Goal: Task Accomplishment & Management: Complete application form

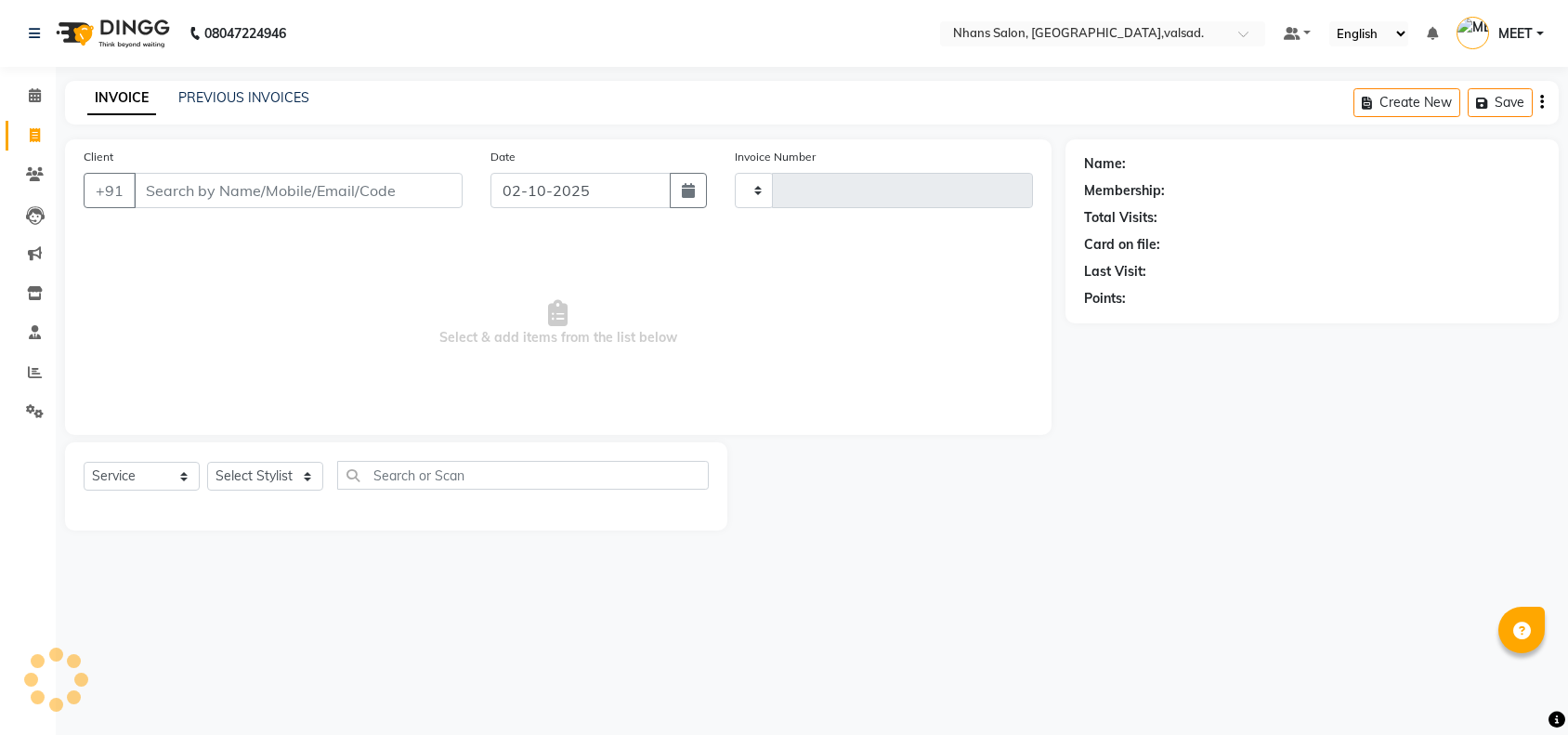
select select "service"
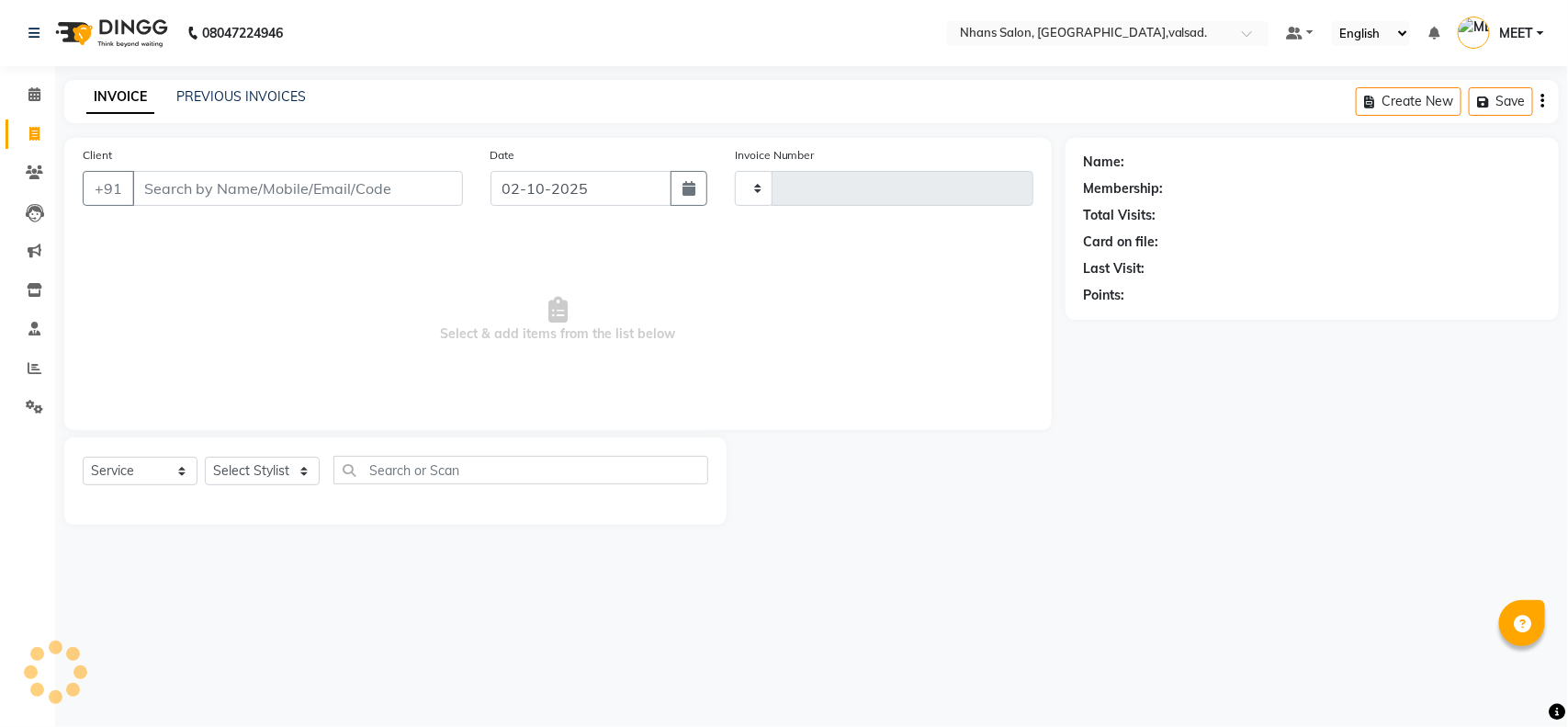
type input "3998"
select select "3706"
click at [369, 196] on input "Client" at bounding box center [297, 188] width 331 height 35
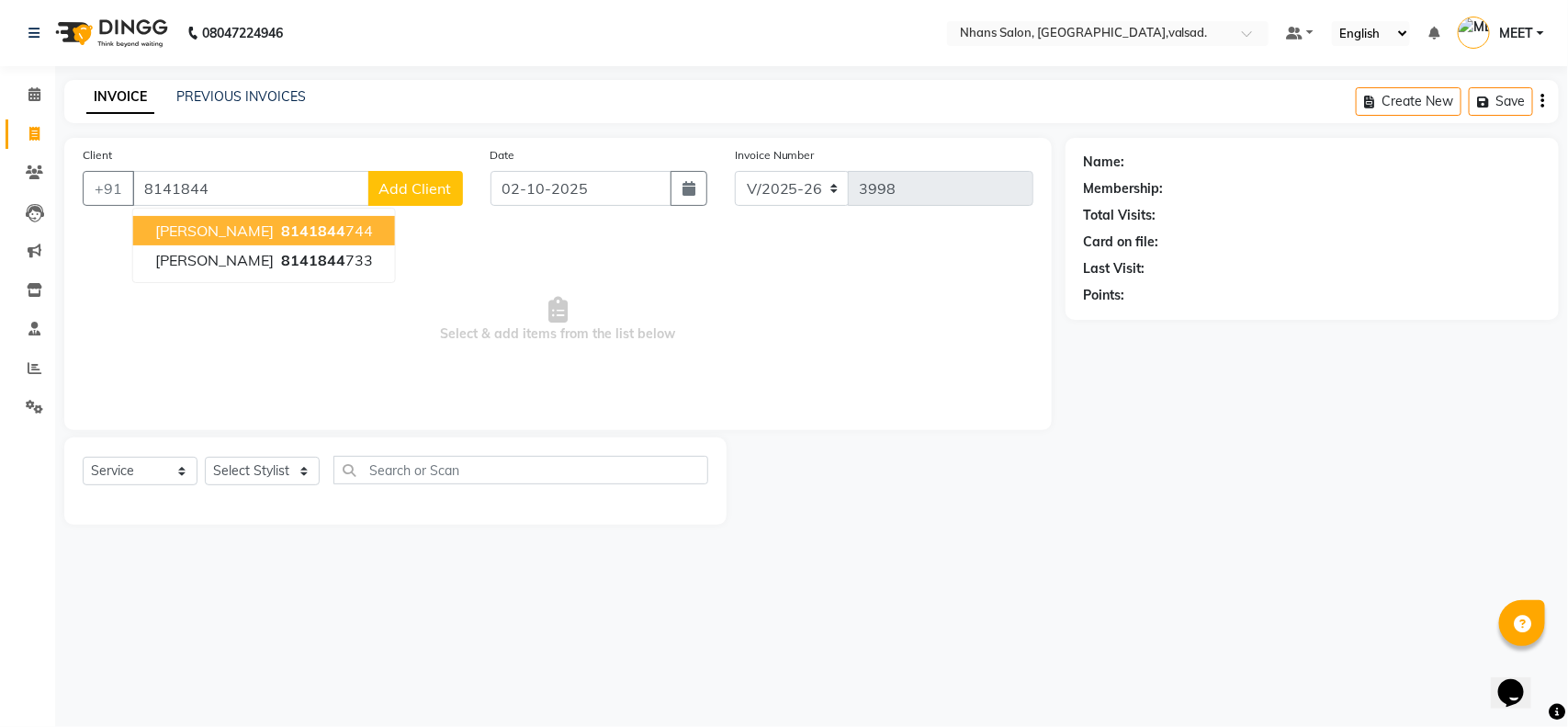
click at [283, 239] on ngb-highlight "8141844 744" at bounding box center [325, 230] width 96 height 18
type input "8141844744"
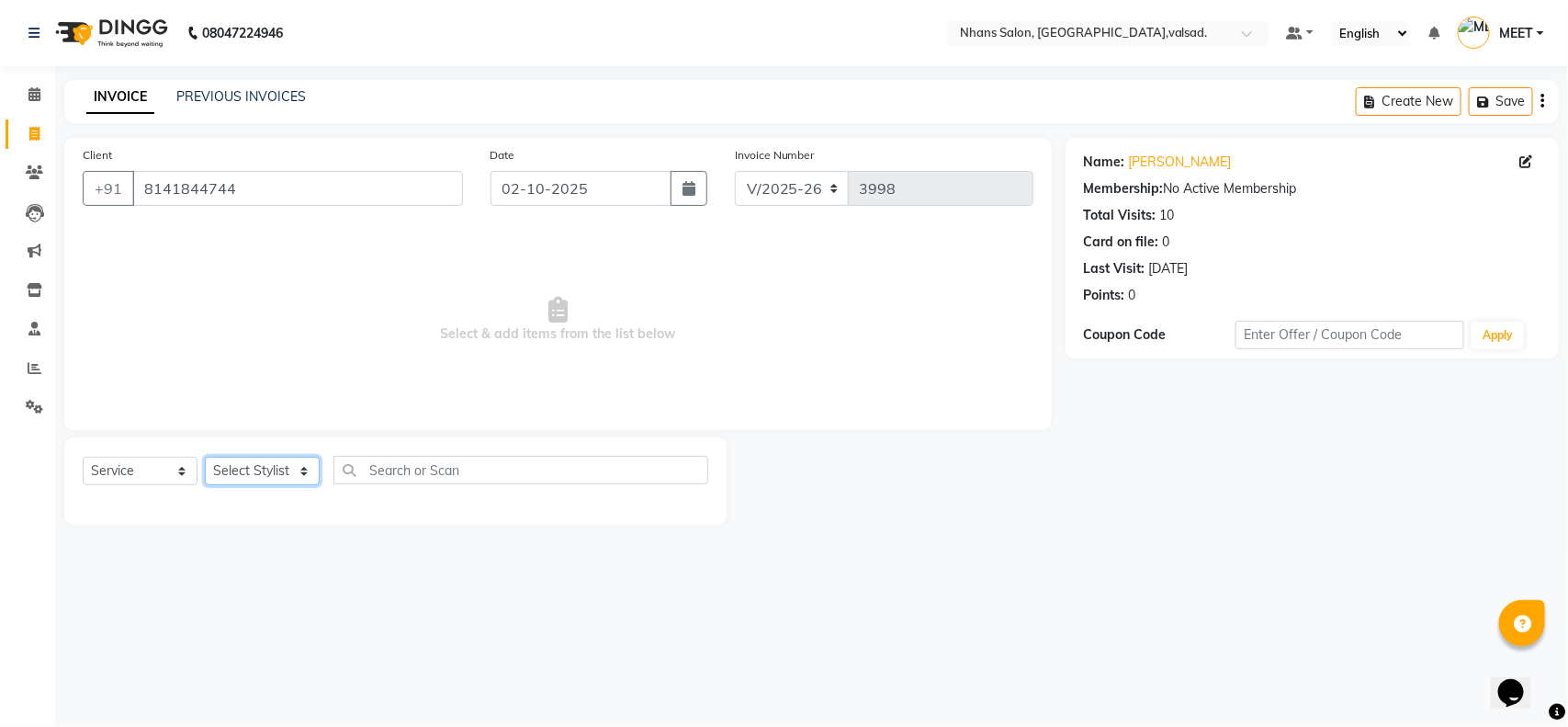
click at [230, 480] on select "Select Stylist [PERSON_NAME] DIVYA [PERSON_NAME] [PERSON_NAME] MEET OWAIS PALAK…" at bounding box center [261, 471] width 115 height 28
select select "79588"
click at [205, 457] on select "Select Stylist [PERSON_NAME] DIVYA [PERSON_NAME] [PERSON_NAME] MEET OWAIS PALAK…" at bounding box center [261, 471] width 115 height 28
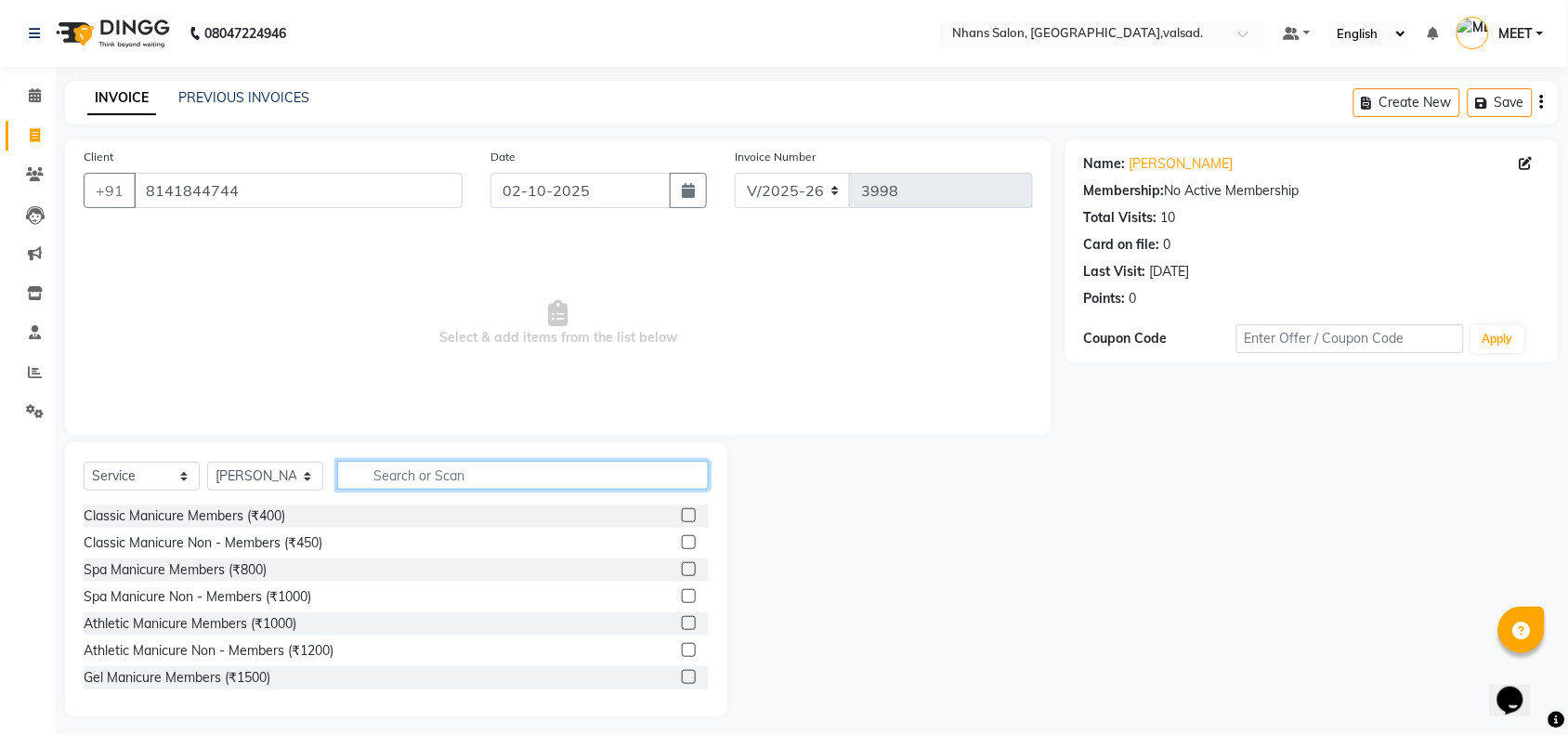
click at [375, 476] on input "text" at bounding box center [523, 475] width 372 height 29
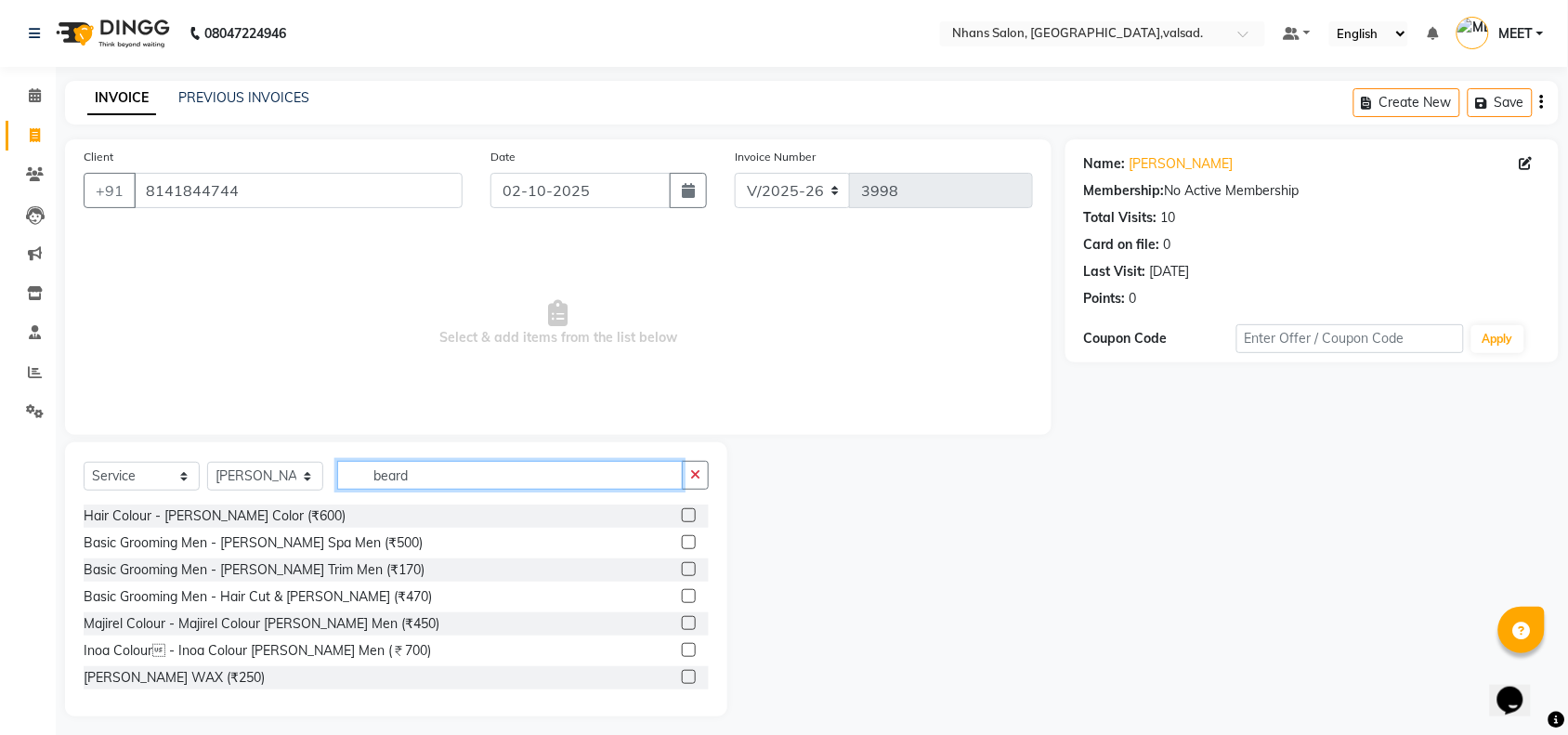
type input "beard"
click at [682, 569] on label at bounding box center [689, 569] width 14 height 14
click at [682, 569] on input "checkbox" at bounding box center [688, 569] width 12 height 12
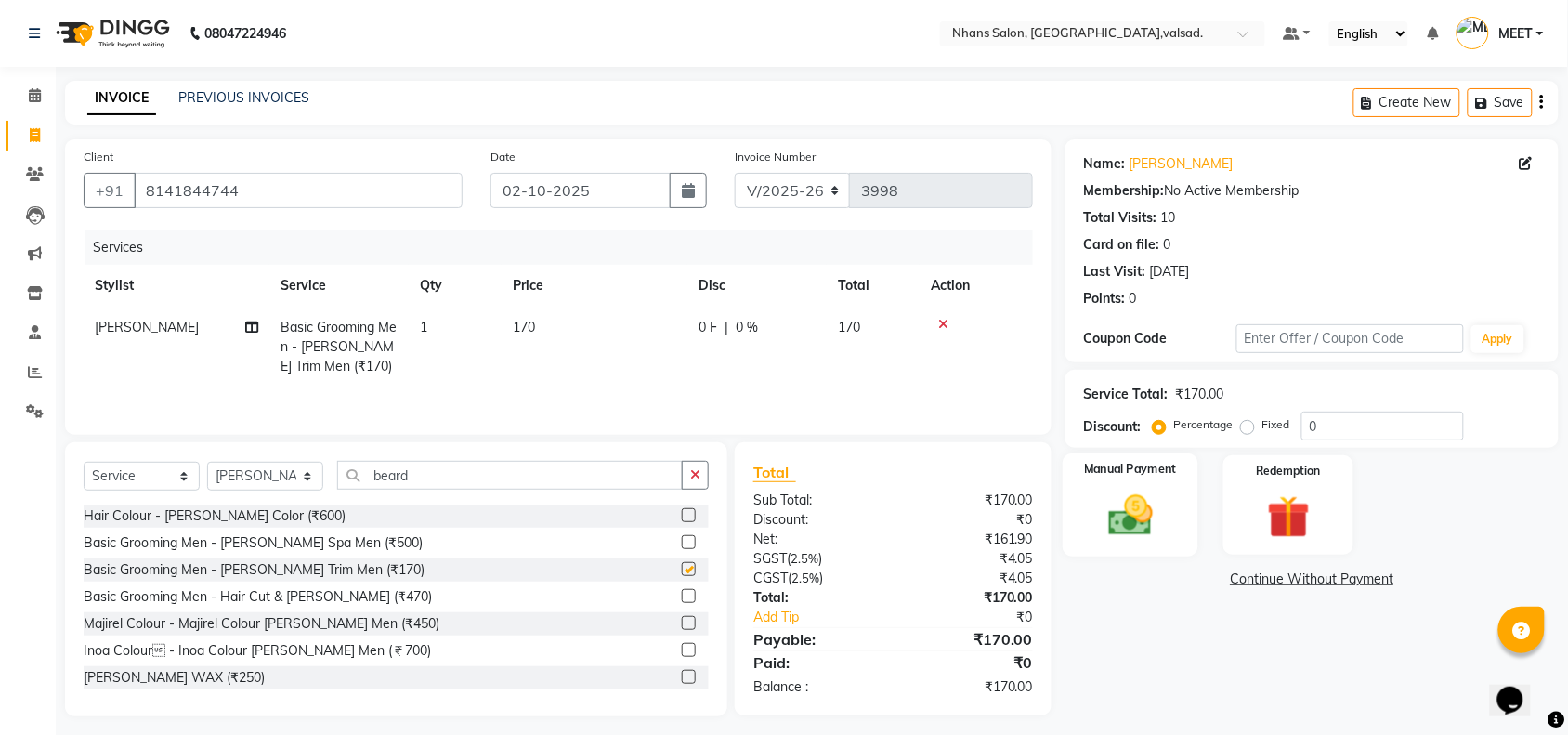
checkbox input "false"
click at [1148, 511] on img at bounding box center [1130, 515] width 73 height 51
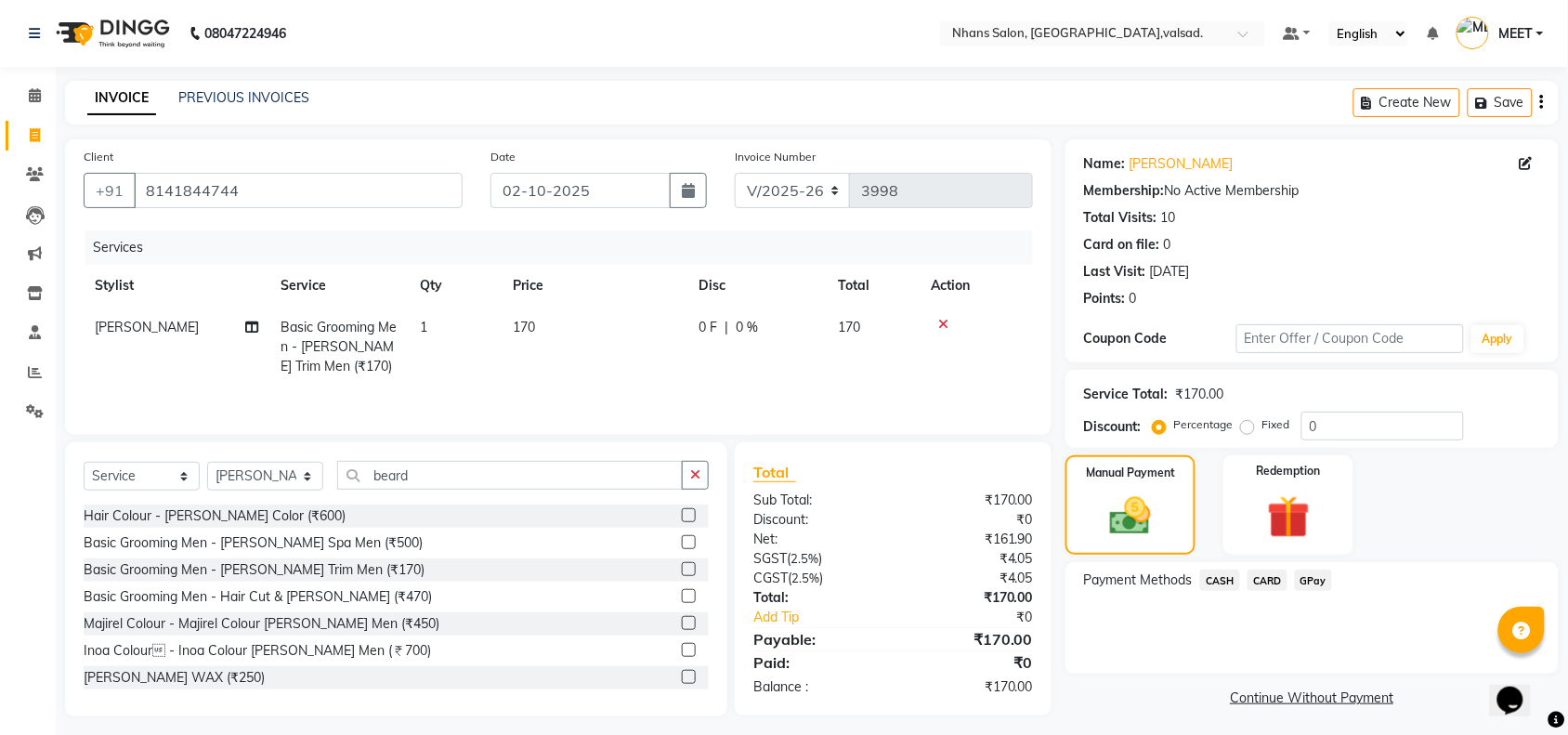
click at [1226, 584] on span "CASH" at bounding box center [1220, 580] width 40 height 21
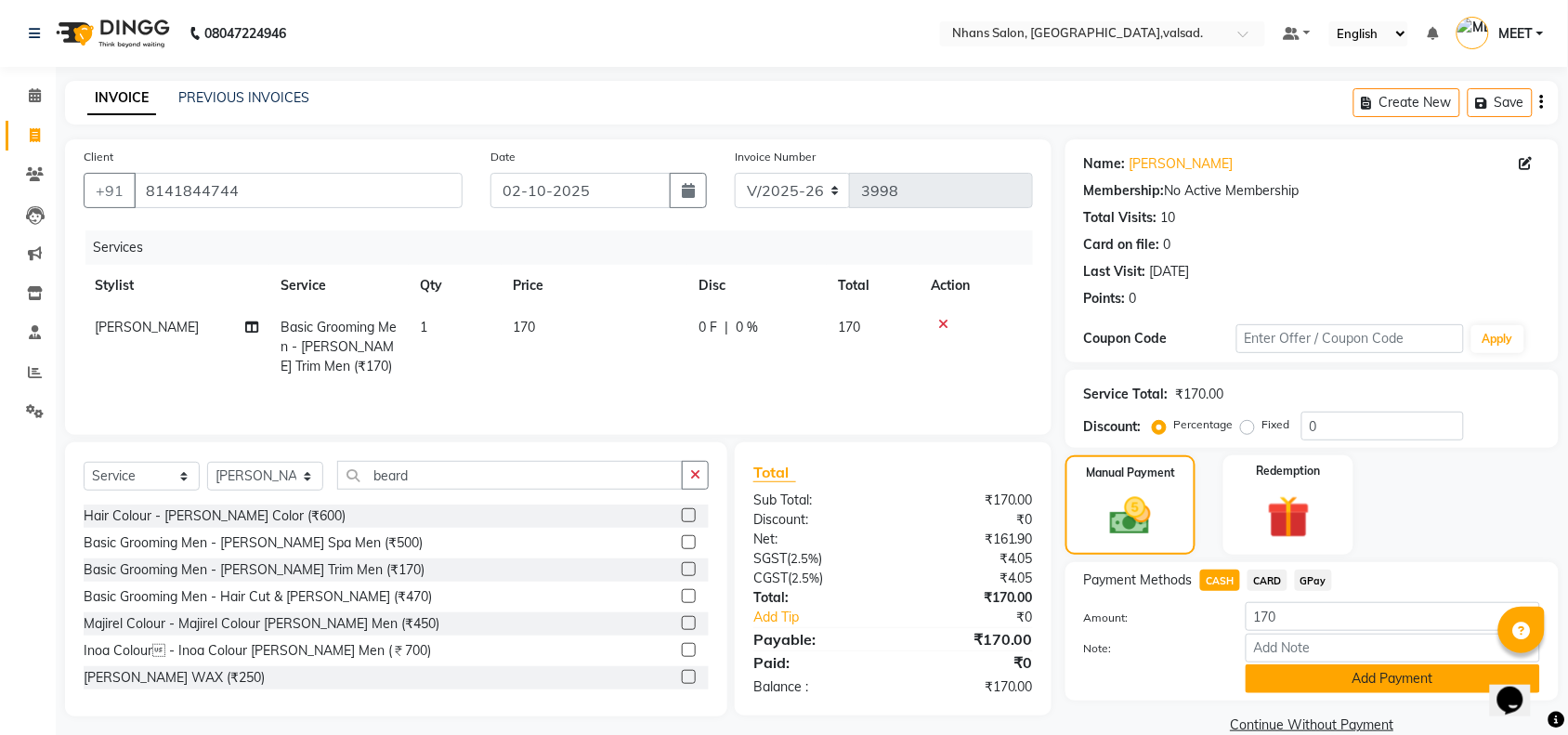
click at [1269, 675] on button "Add Payment" at bounding box center [1392, 678] width 294 height 29
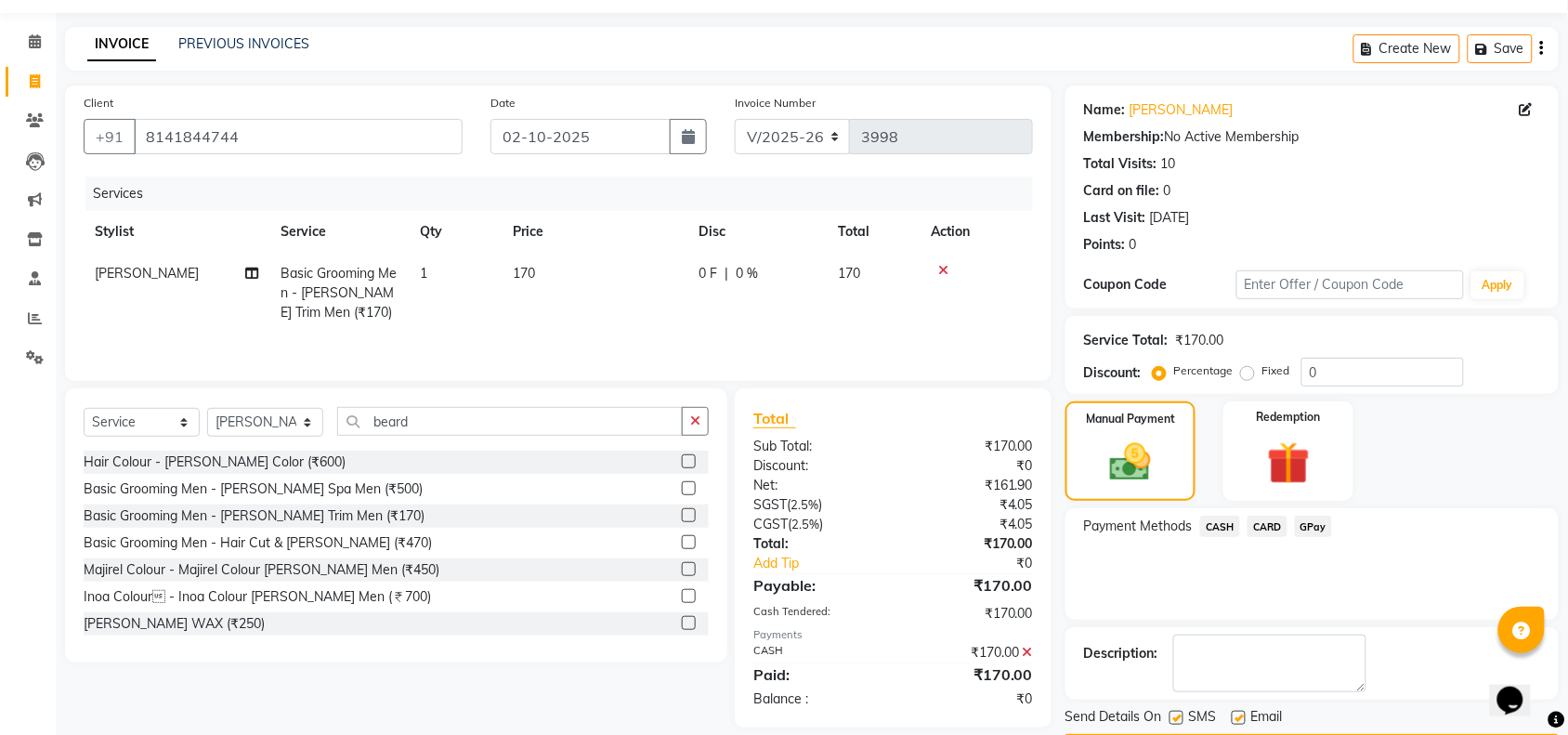
scroll to position [109, 0]
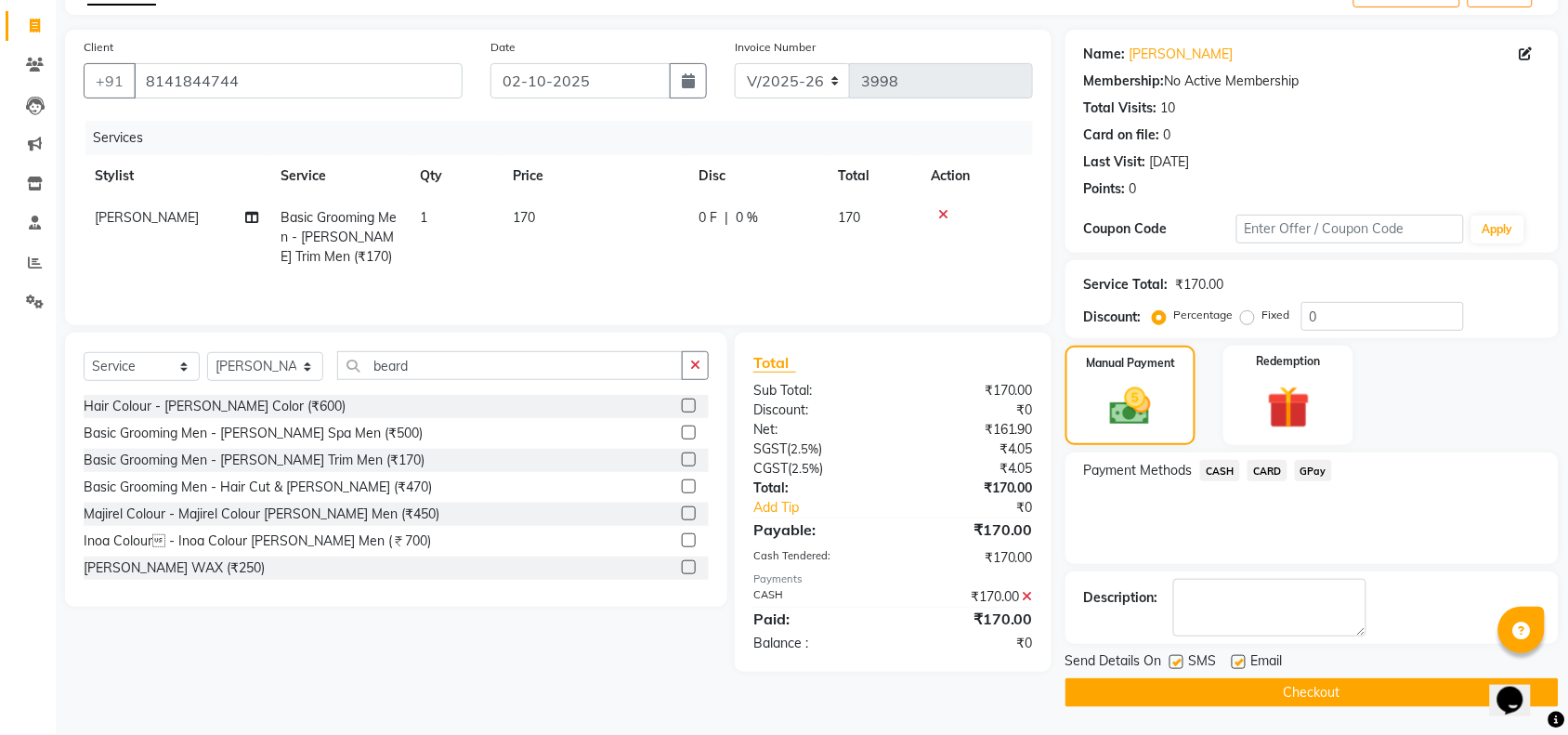
click at [1312, 693] on button "Checkout" at bounding box center [1311, 693] width 493 height 29
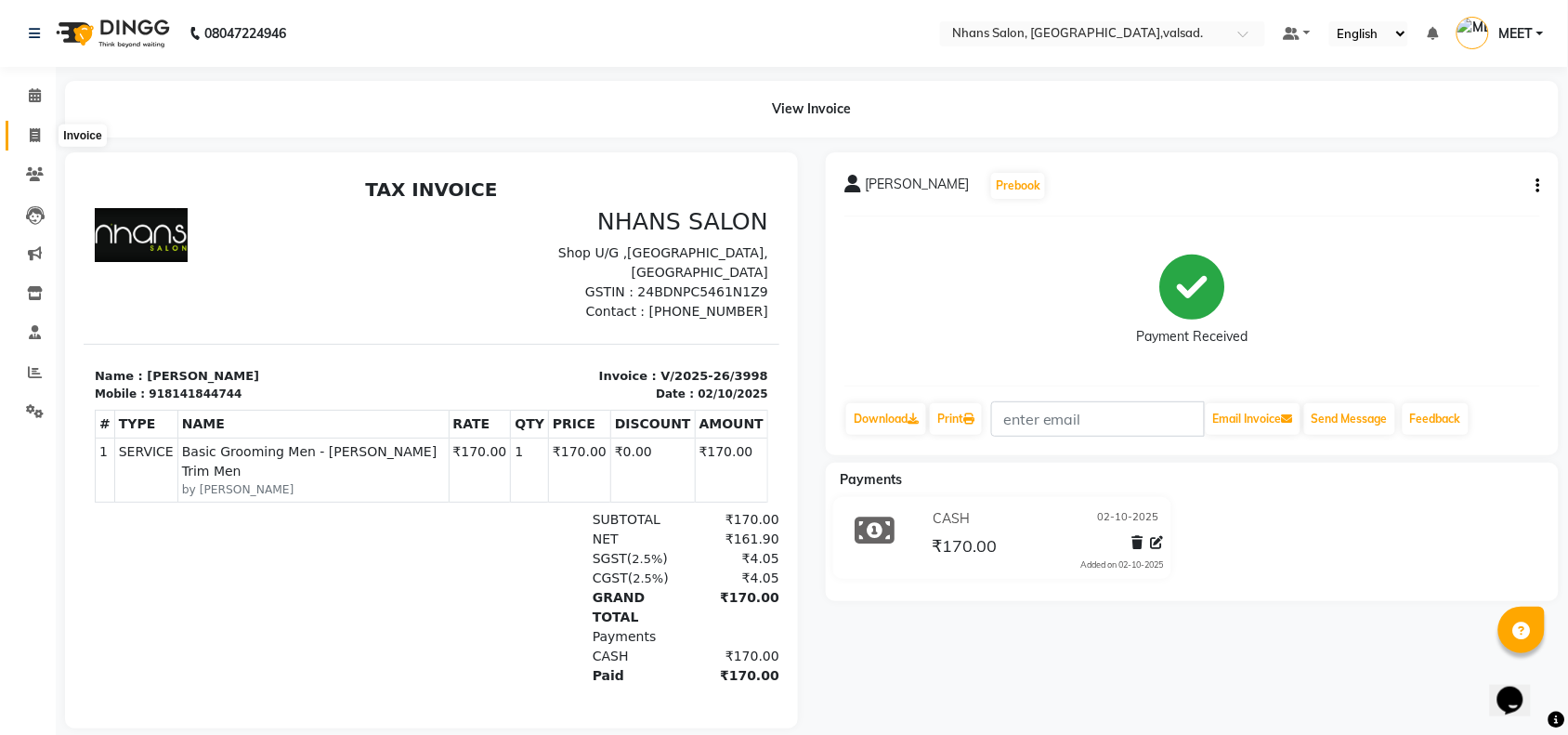
click at [33, 132] on icon at bounding box center [34, 135] width 11 height 14
select select "3706"
select select "service"
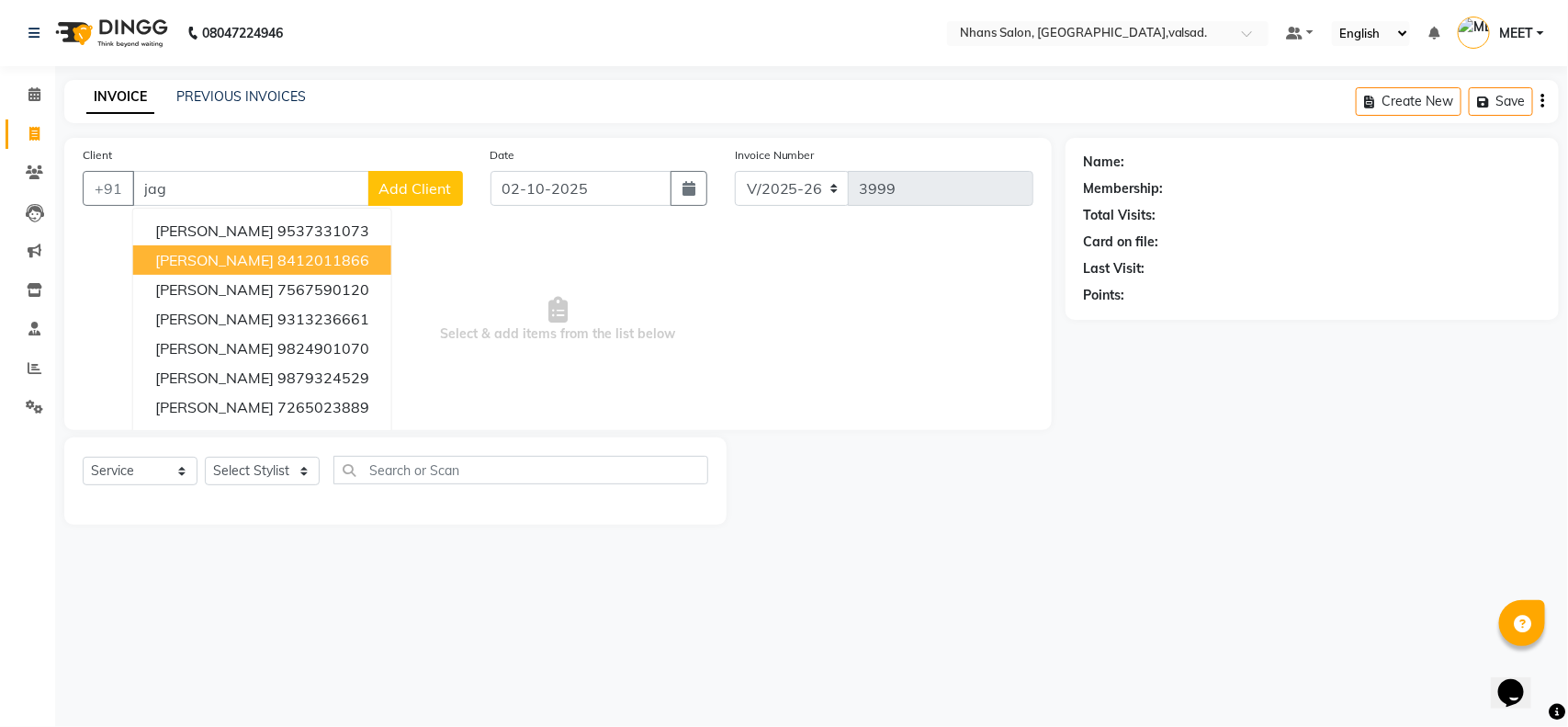
click at [278, 251] on ngb-highlight "8412011866" at bounding box center [323, 260] width 92 height 18
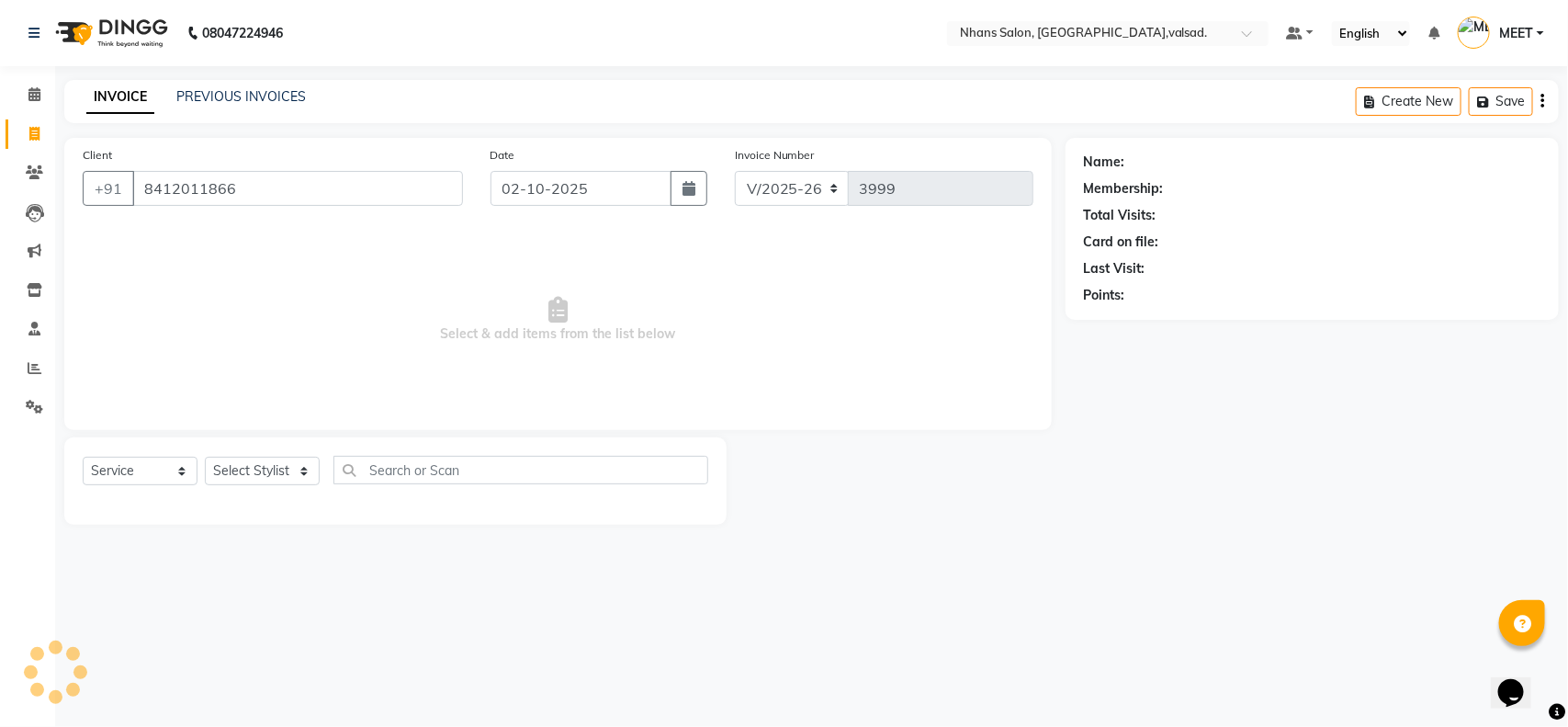
type input "8412011866"
select select "1: Object"
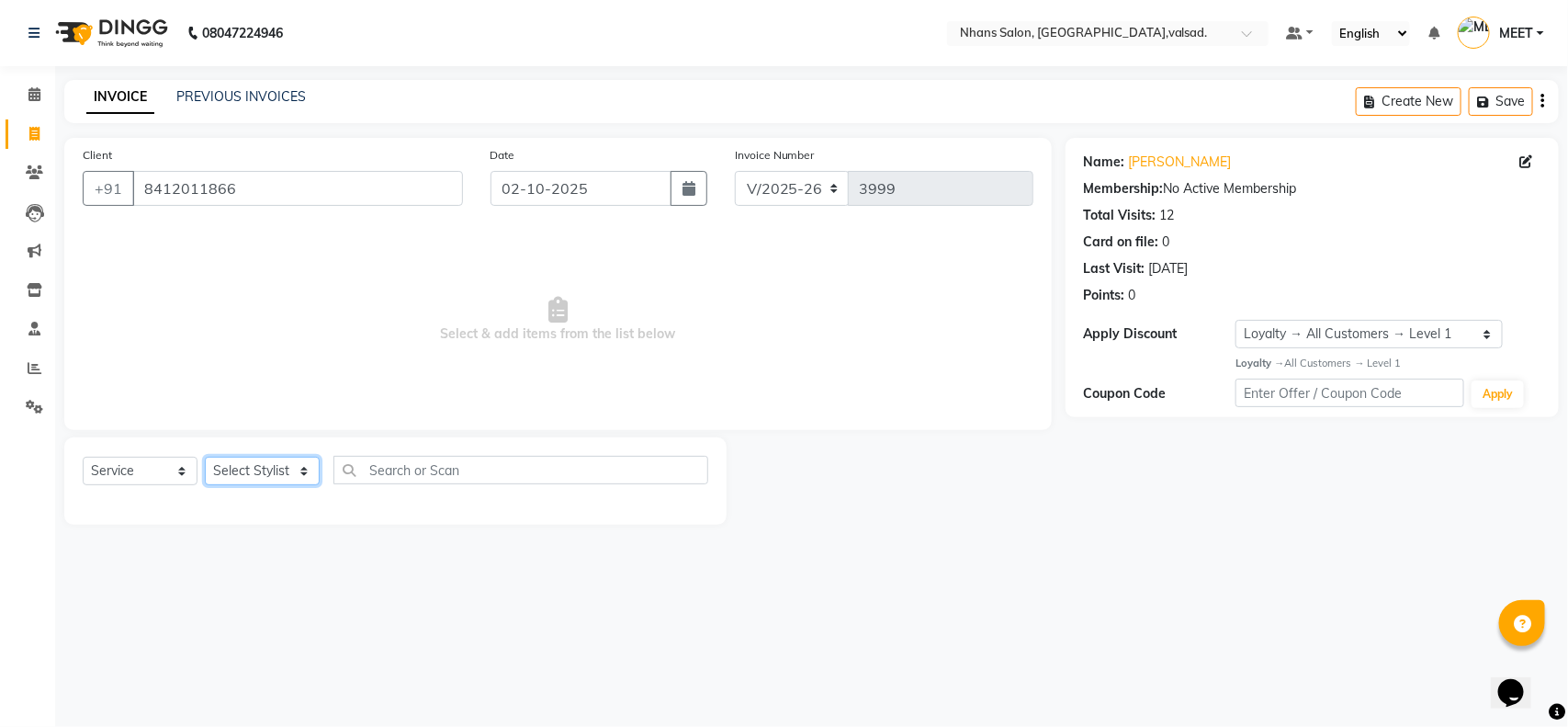
click at [250, 468] on select "Select Stylist [PERSON_NAME] DIVYA [PERSON_NAME] [PERSON_NAME] MEET OWAIS PALAK…" at bounding box center [261, 471] width 115 height 28
select select "84469"
click at [205, 457] on select "Select Stylist [PERSON_NAME] DIVYA [PERSON_NAME] [PERSON_NAME] MEET OWAIS PALAK…" at bounding box center [261, 471] width 115 height 28
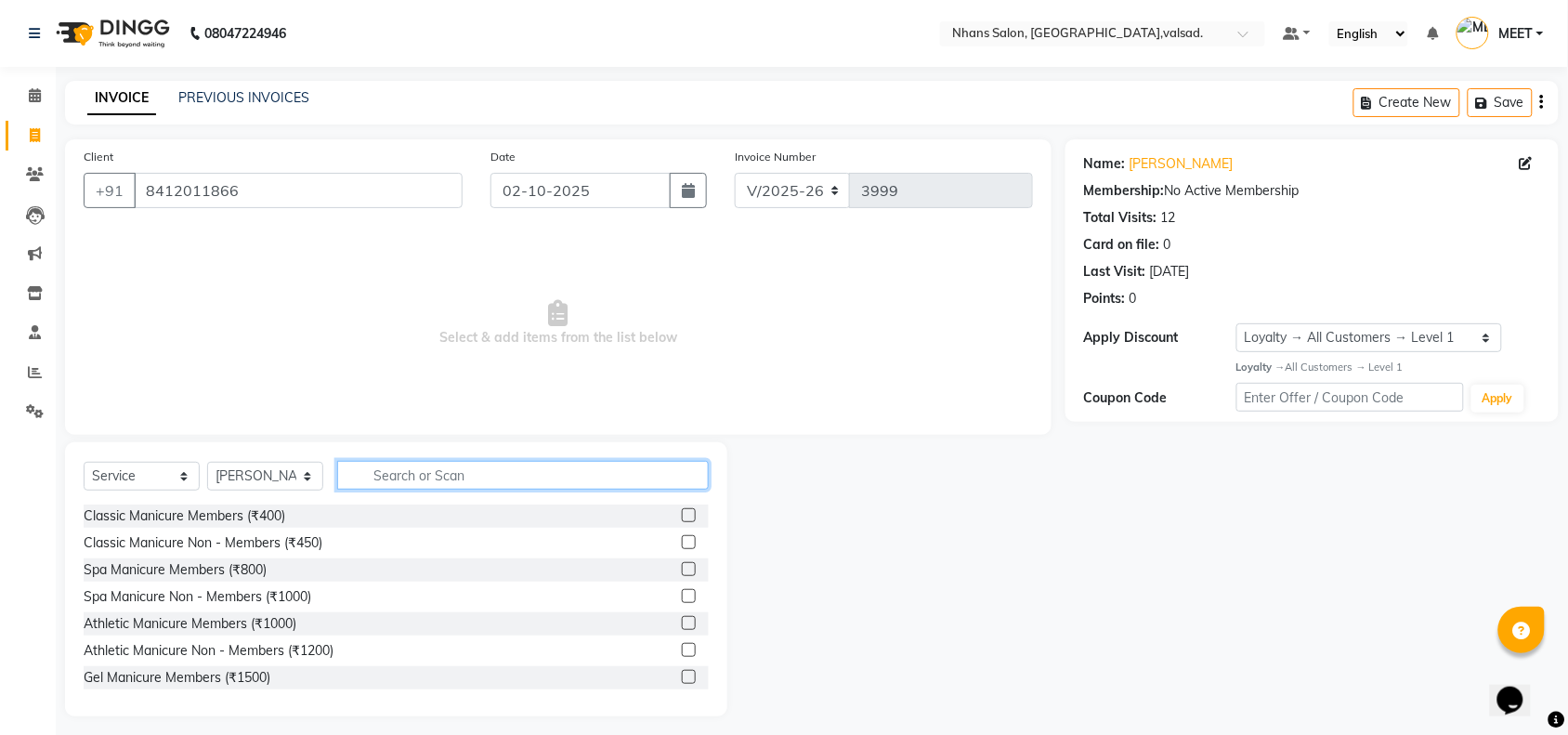
click at [390, 479] on input "text" at bounding box center [523, 475] width 372 height 29
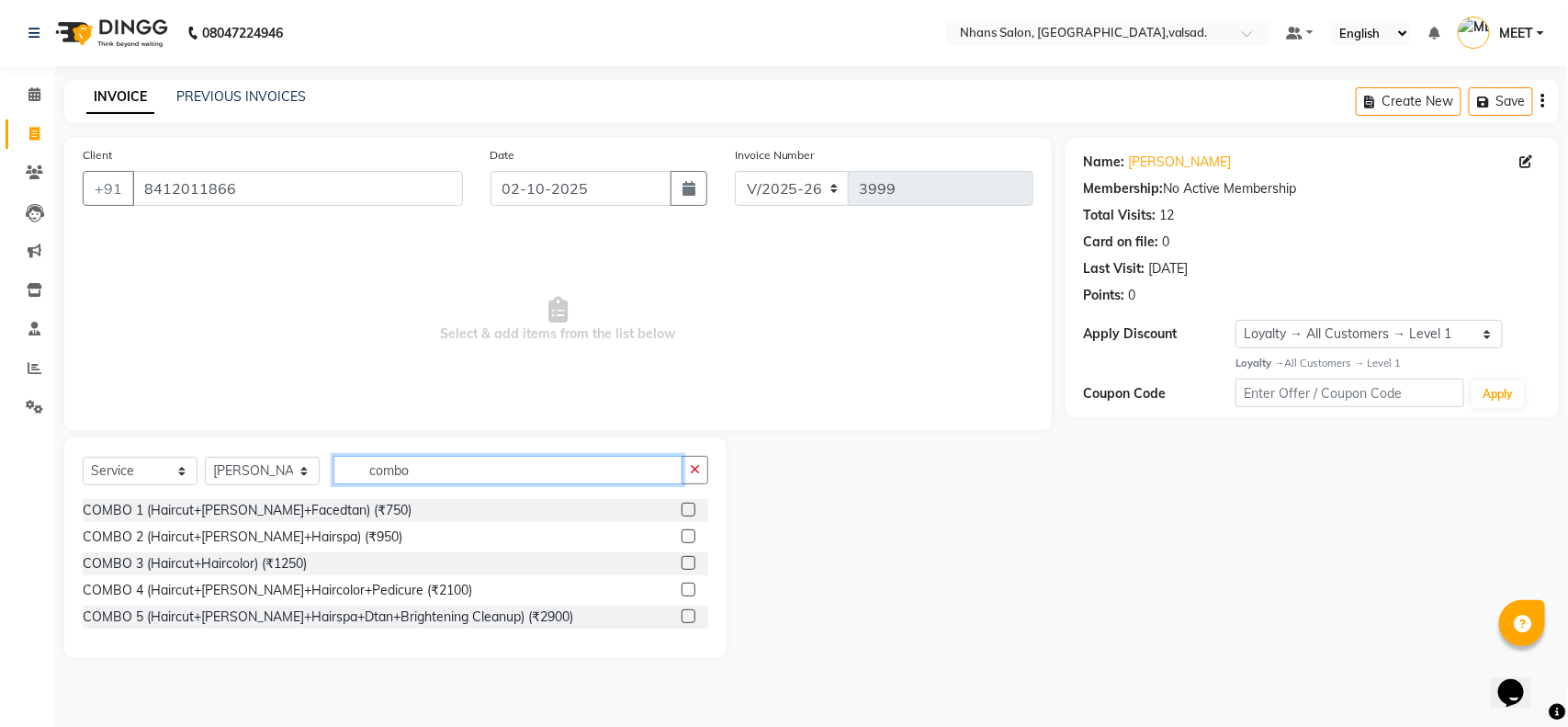
type input "combo"
click at [686, 560] on label at bounding box center [688, 563] width 14 height 14
click at [686, 560] on input "checkbox" at bounding box center [687, 563] width 12 height 12
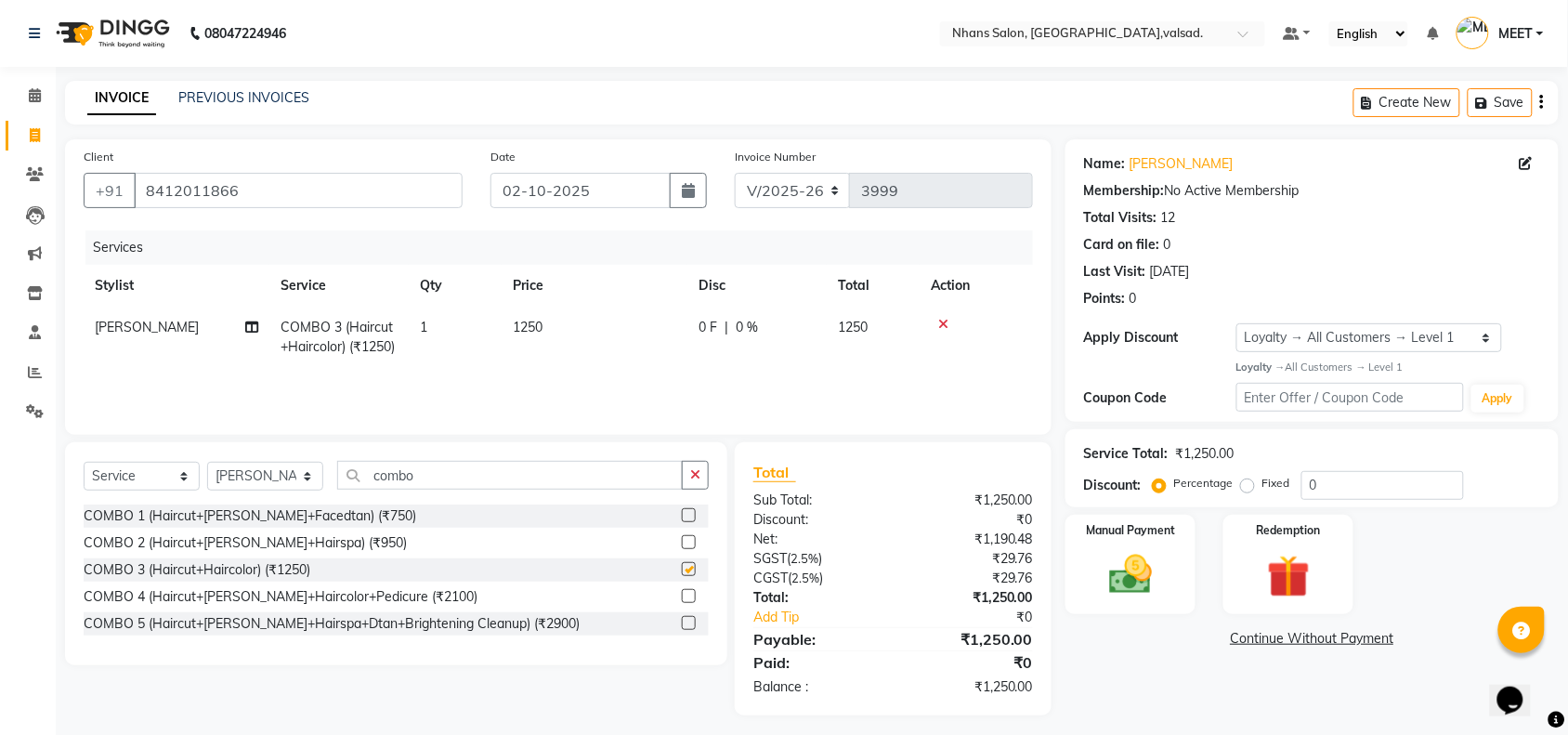
checkbox input "false"
click at [945, 326] on icon at bounding box center [943, 325] width 11 height 13
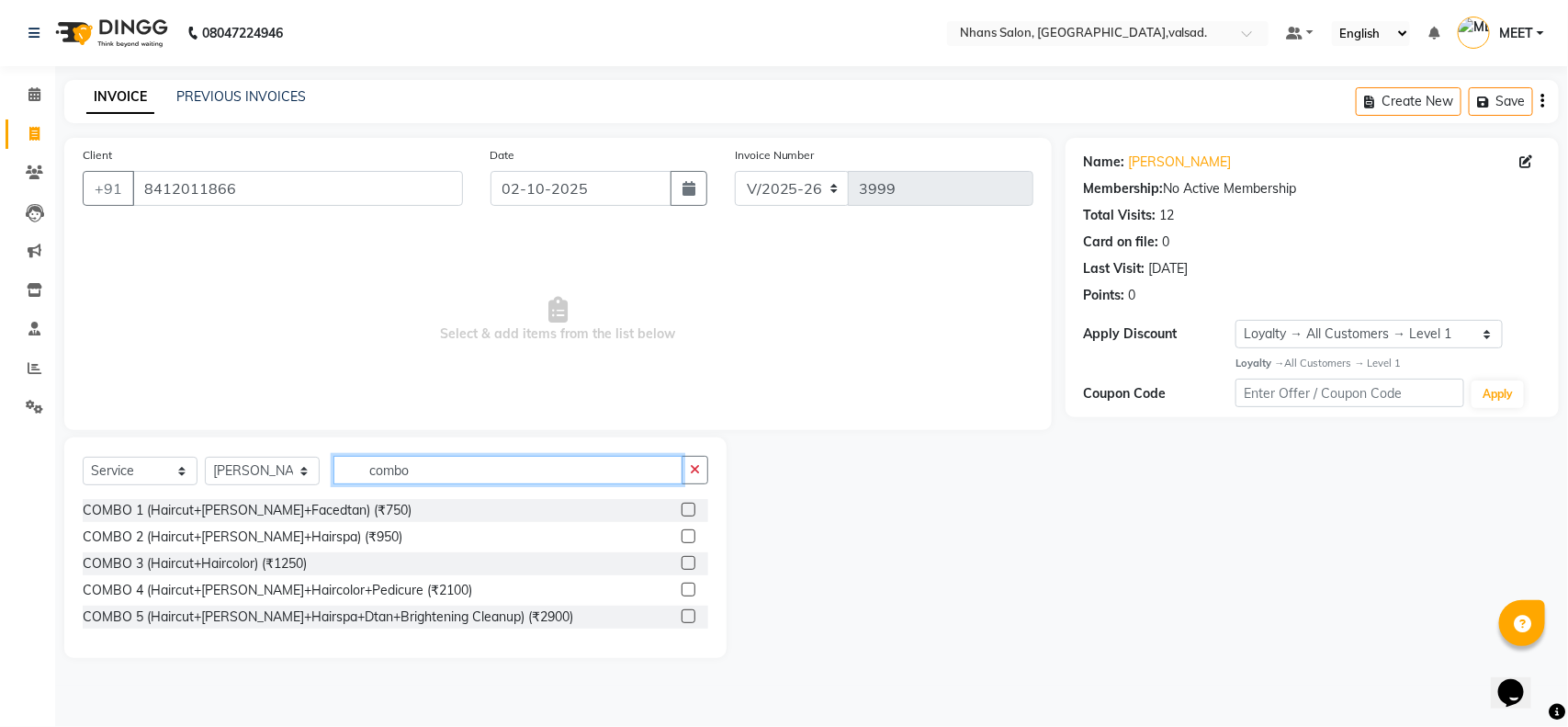
click at [424, 469] on input "combo" at bounding box center [508, 470] width 349 height 28
type input "combo"
click at [694, 562] on label at bounding box center [688, 563] width 14 height 14
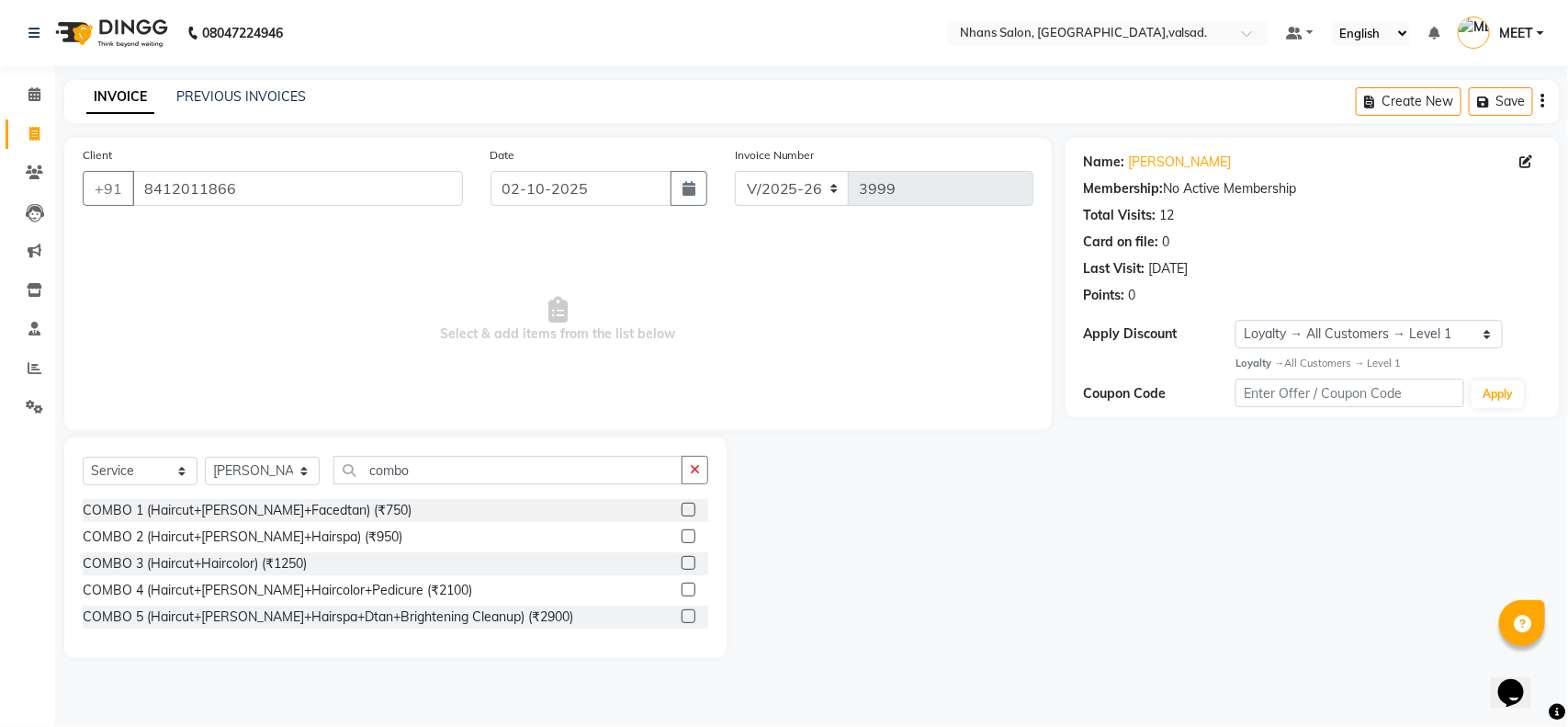
click at [694, 562] on input "checkbox" at bounding box center [687, 563] width 12 height 12
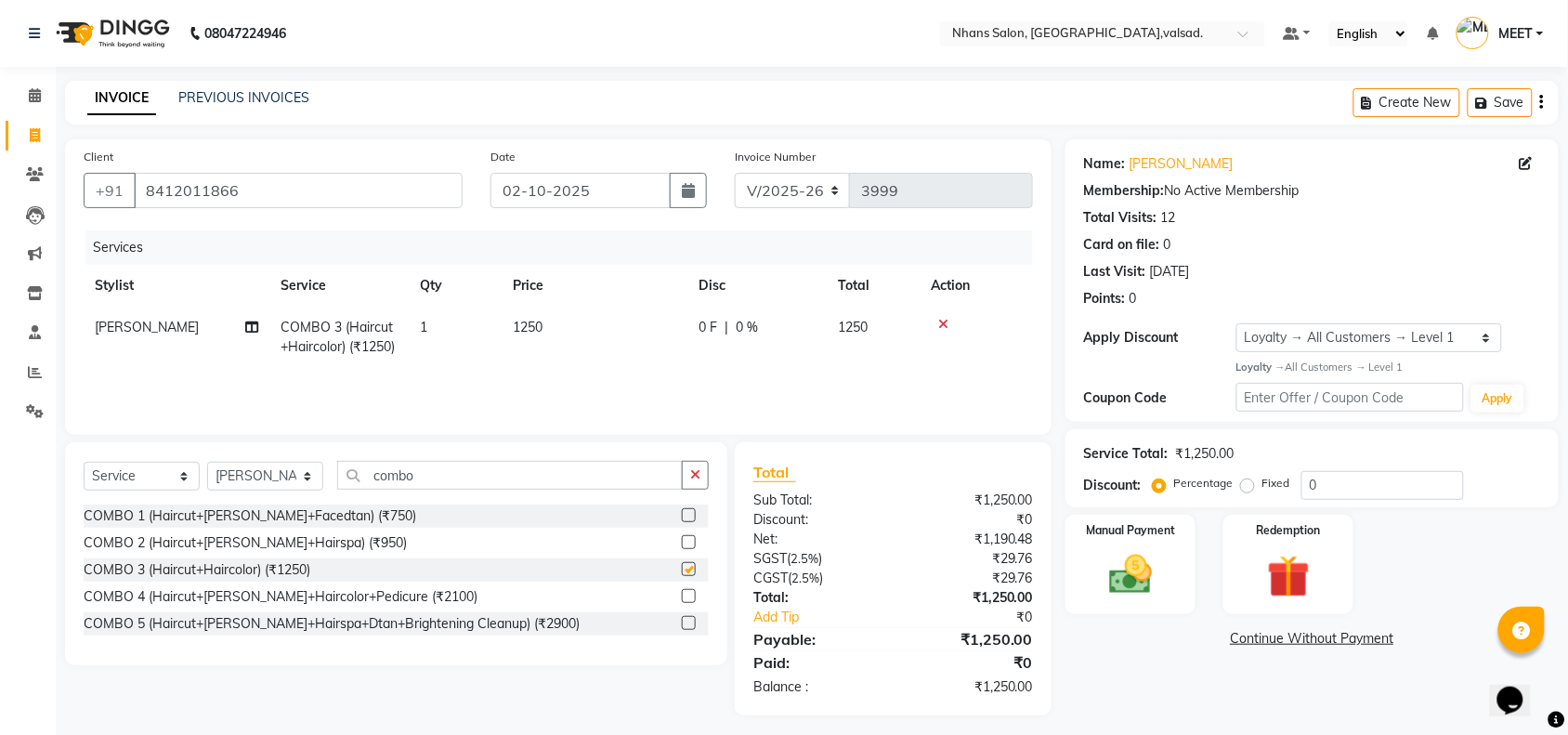
checkbox input "false"
click at [481, 467] on input "combo" at bounding box center [510, 475] width 346 height 29
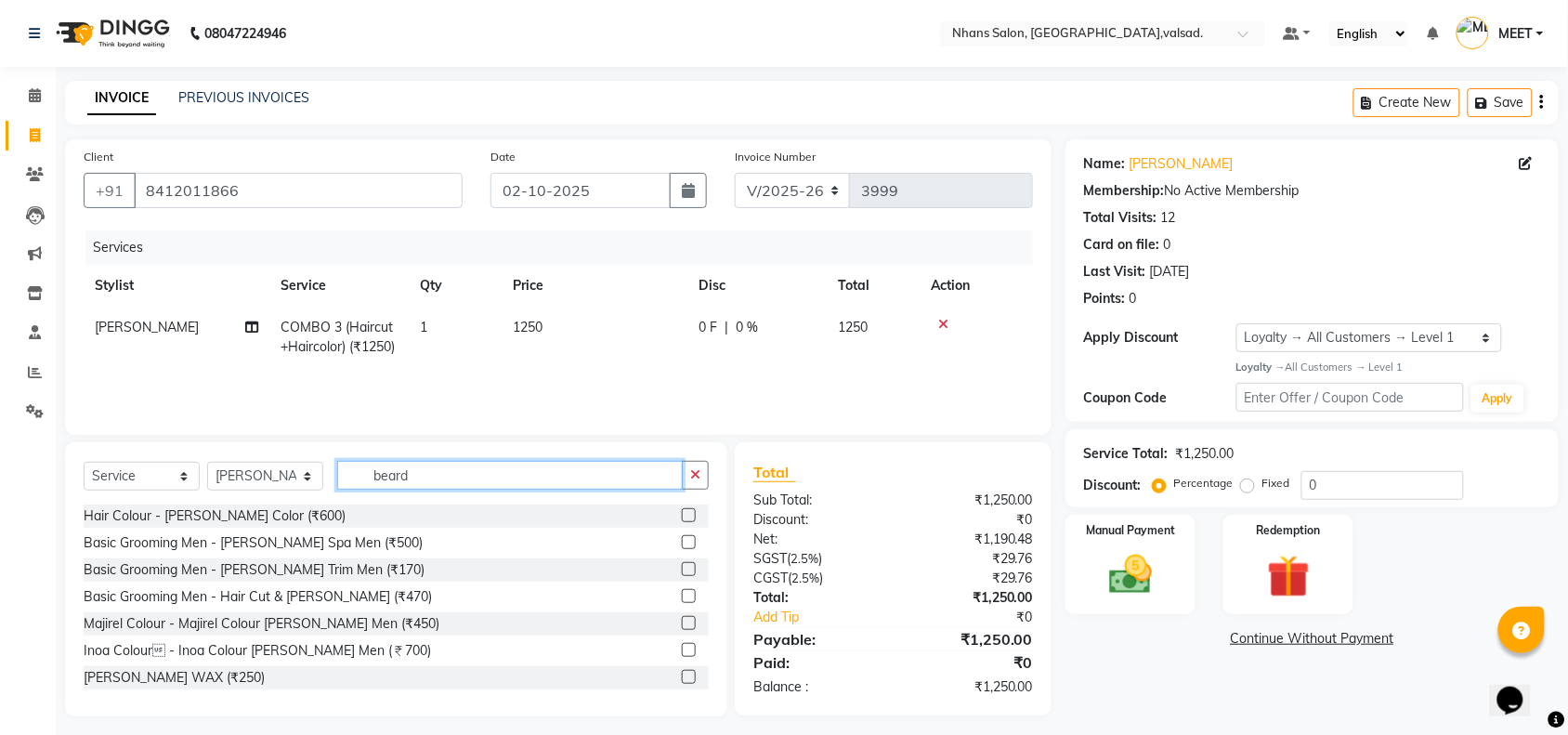
type input "beard"
click at [682, 521] on label at bounding box center [689, 515] width 14 height 14
click at [682, 521] on input "checkbox" at bounding box center [688, 516] width 12 height 12
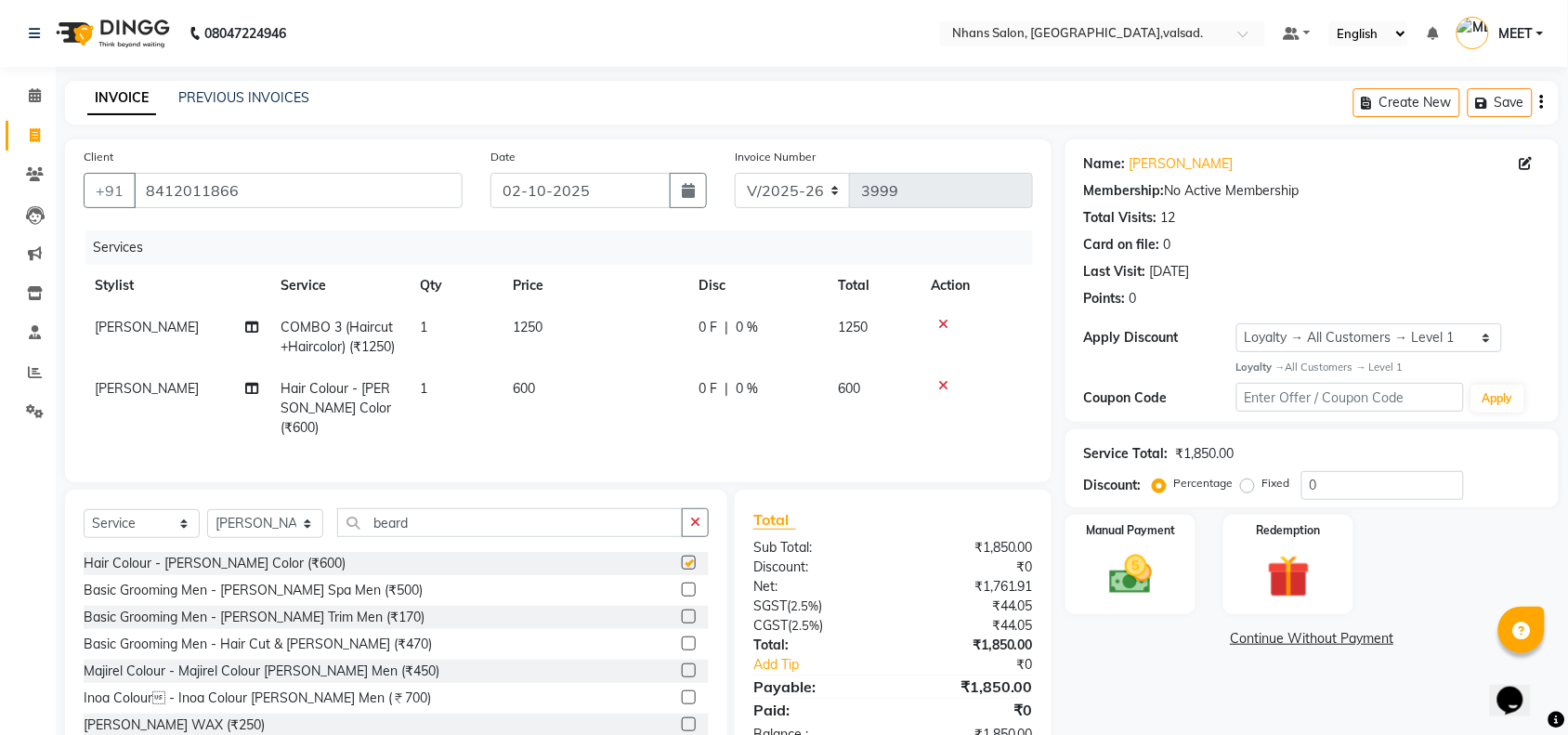
checkbox input "false"
click at [1142, 564] on img at bounding box center [1130, 574] width 73 height 51
click at [1302, 642] on span "GPay" at bounding box center [1313, 639] width 38 height 21
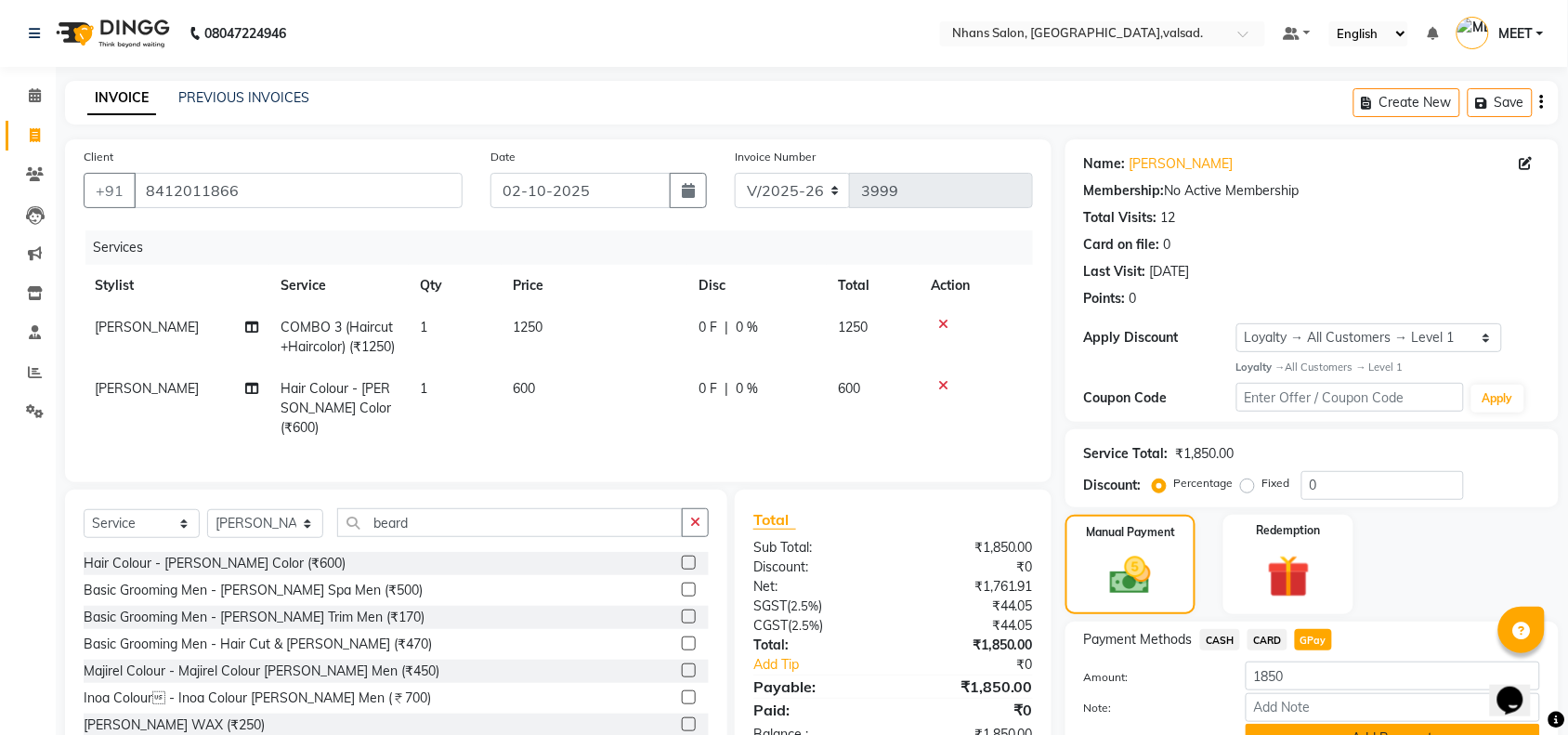
click at [1367, 725] on button "Add Payment" at bounding box center [1392, 738] width 294 height 29
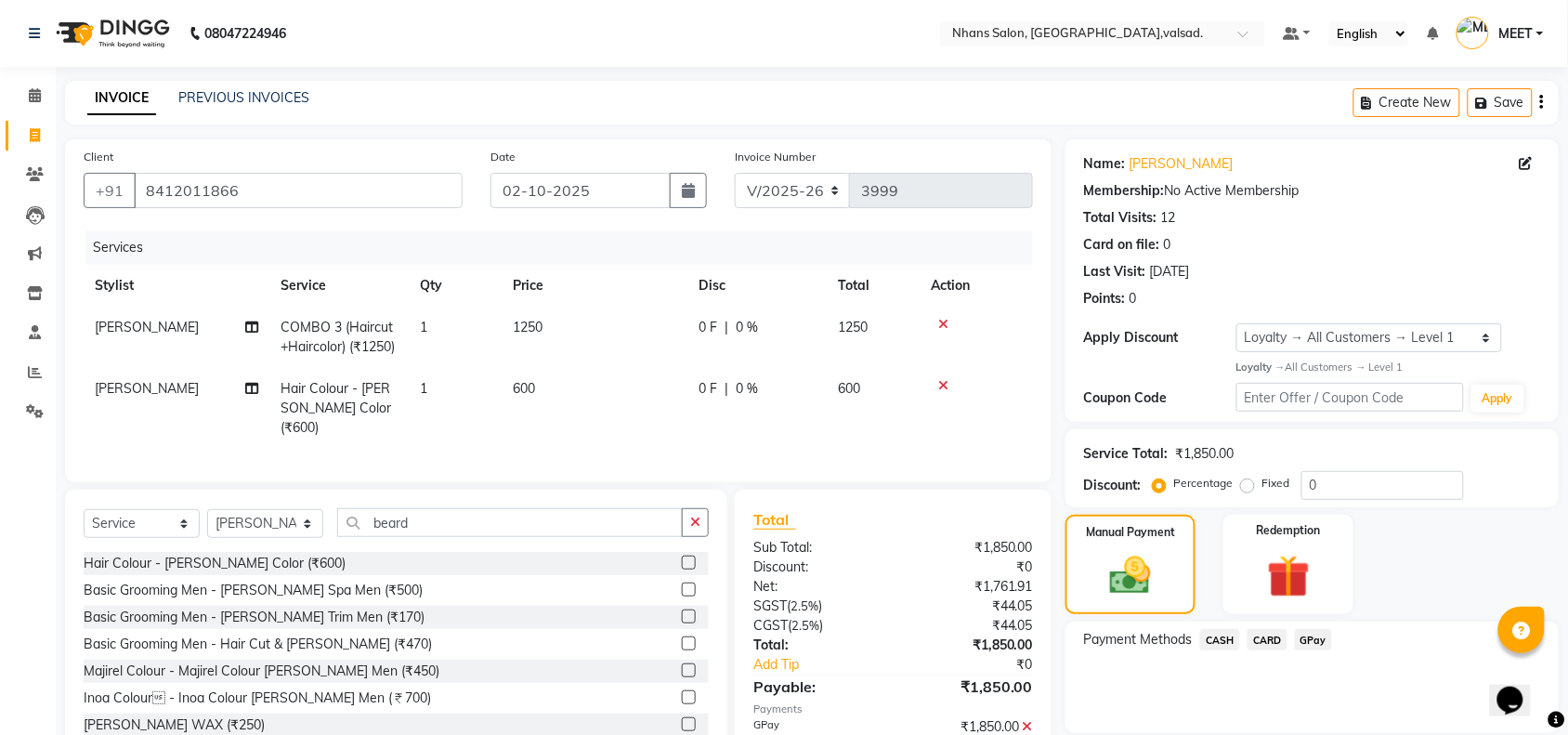
scroll to position [202, 0]
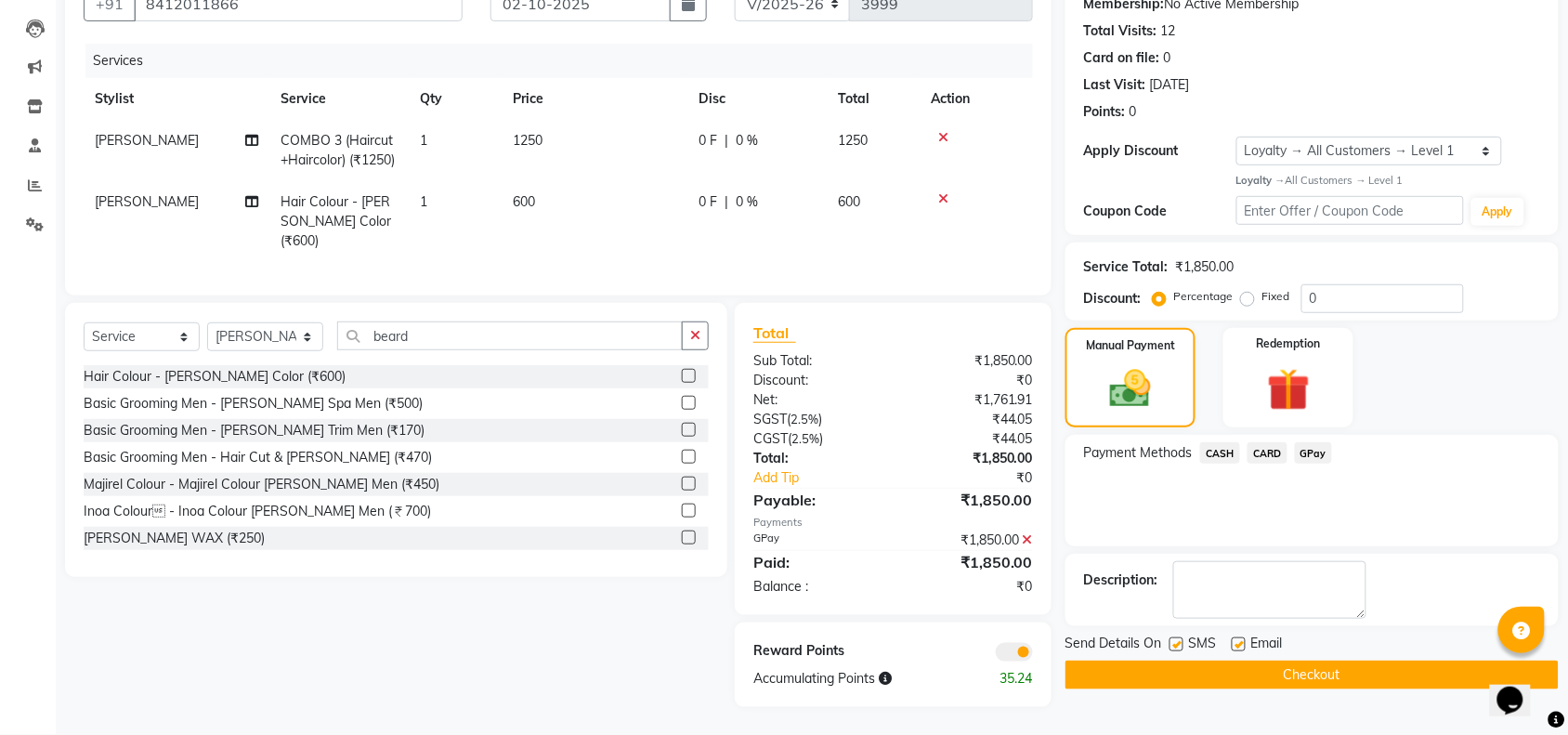
click at [1441, 660] on button "Checkout" at bounding box center [1311, 675] width 493 height 29
